Goal: Information Seeking & Learning: Learn about a topic

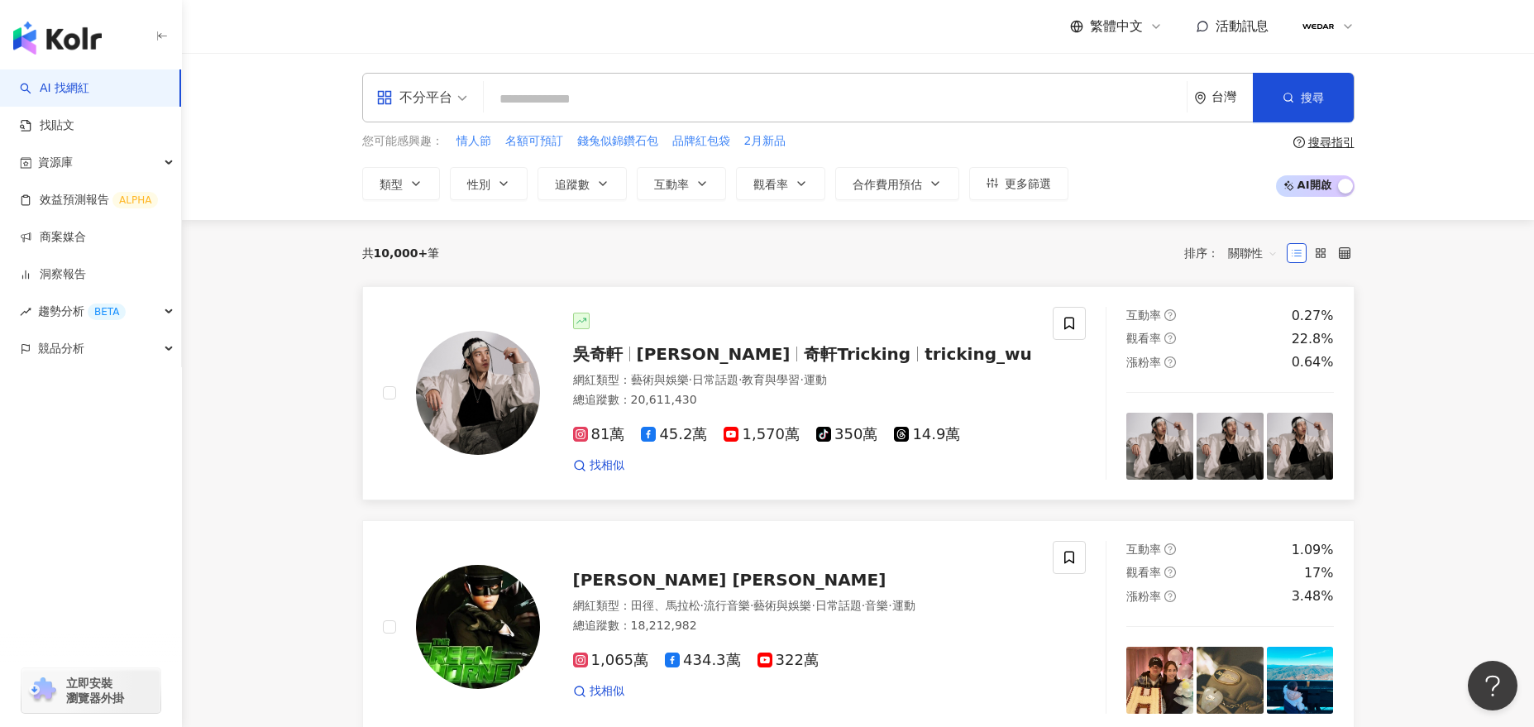
click at [841, 354] on span "奇軒Tricking" at bounding box center [864, 354] width 121 height 20
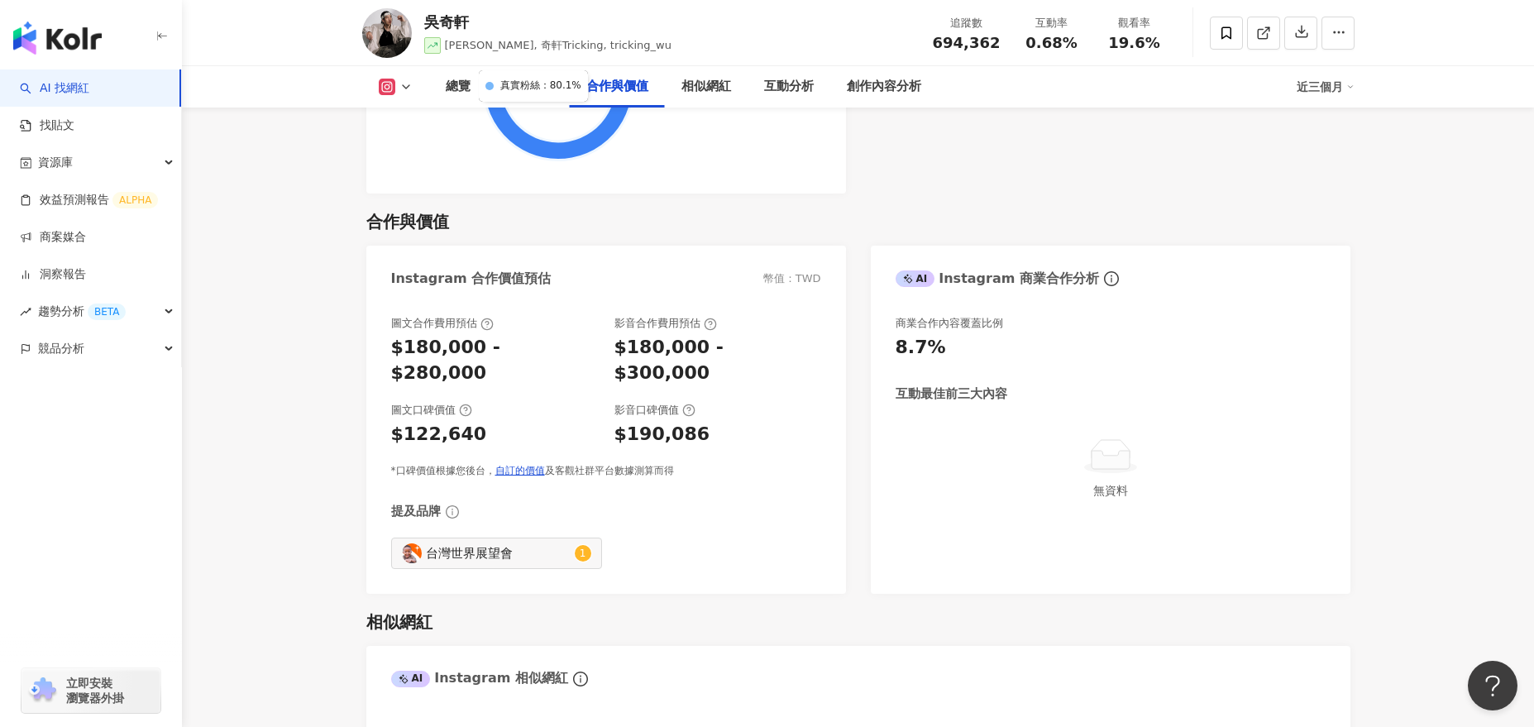
scroll to position [2594, 0]
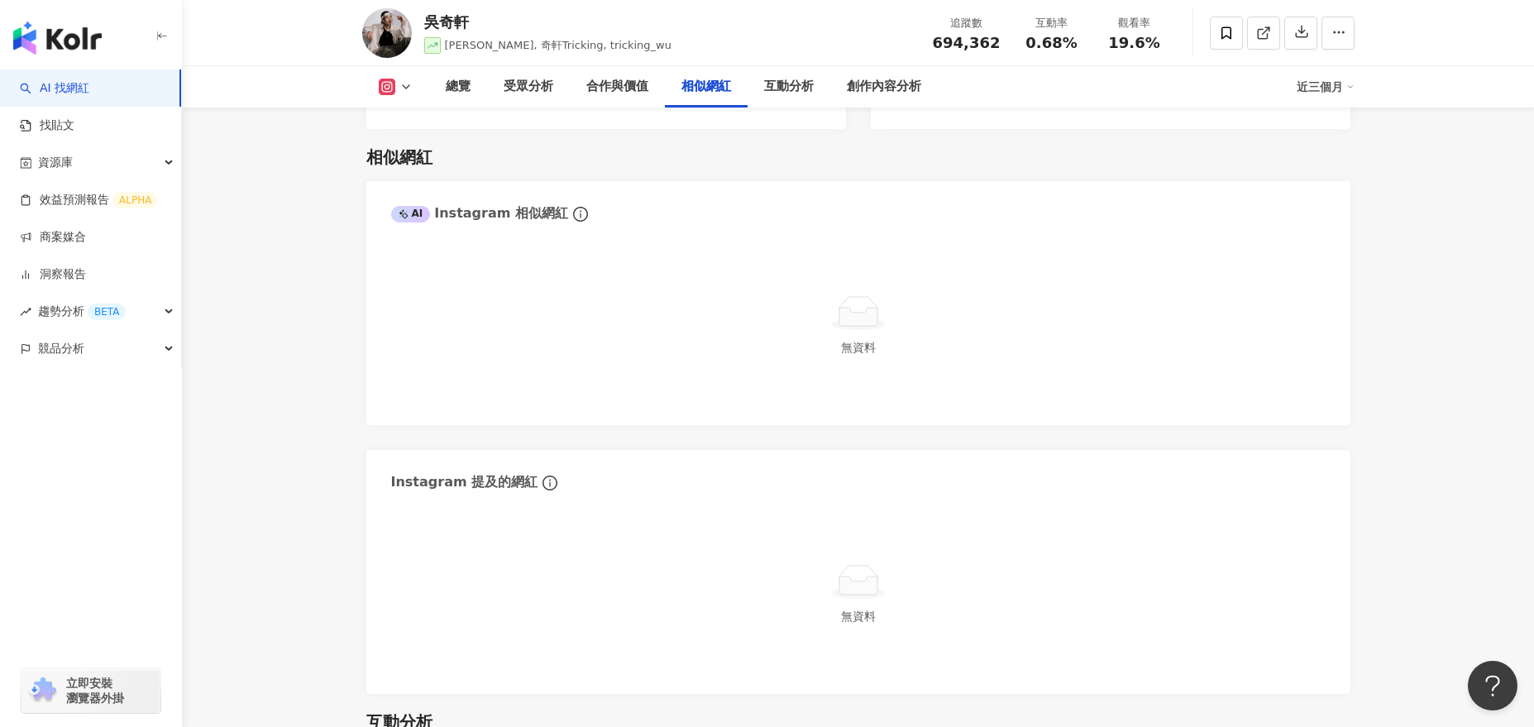
click at [914, 251] on div "無資料" at bounding box center [858, 325] width 935 height 149
